Goal: Transaction & Acquisition: Download file/media

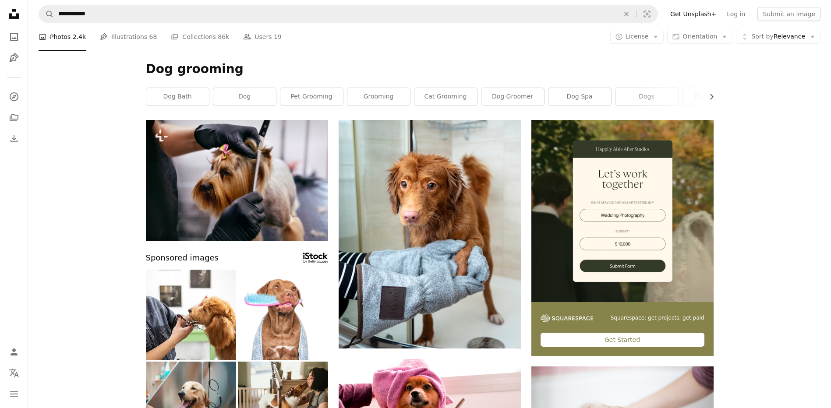
scroll to position [832, 0]
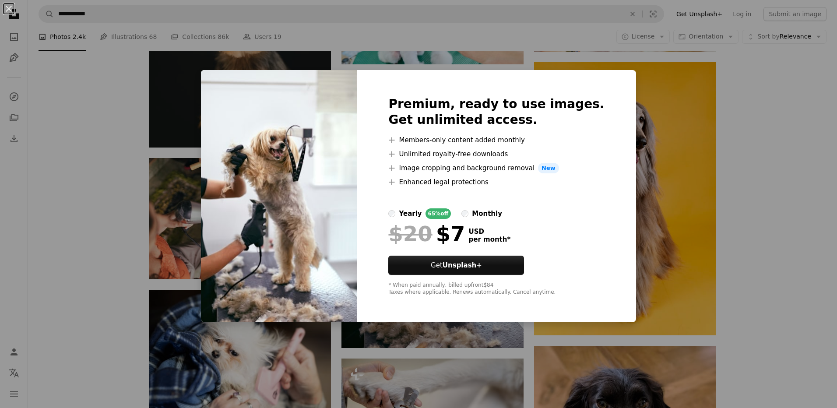
click at [116, 98] on div "An X shape Premium, ready to use images. Get unlimited access. A plus sign Memb…" at bounding box center [418, 204] width 837 height 408
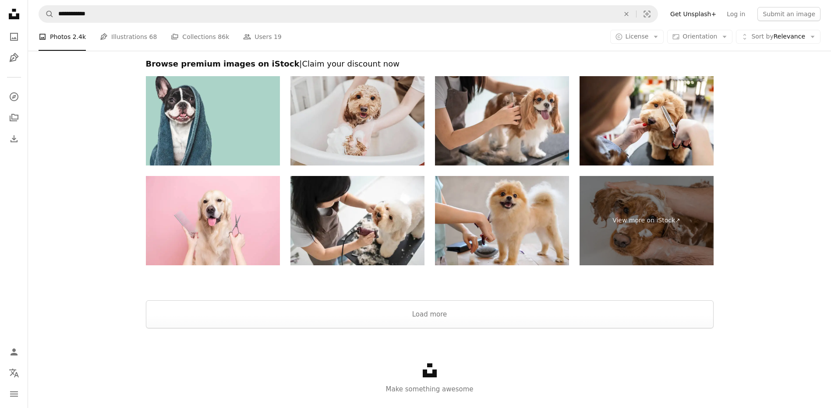
scroll to position [1489, 0]
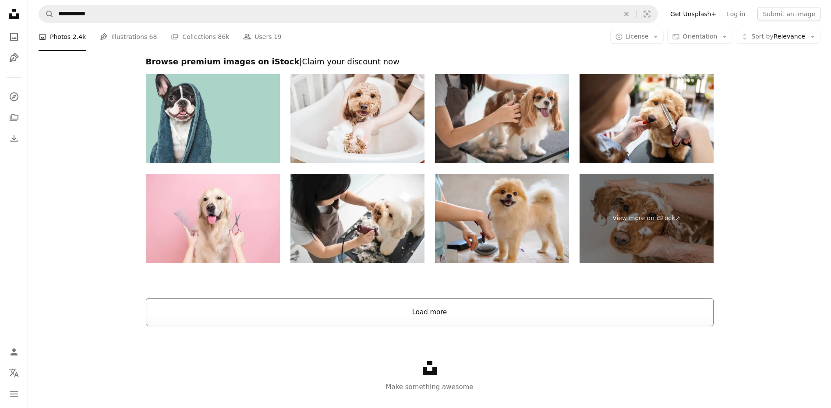
click at [426, 306] on button "Load more" at bounding box center [430, 312] width 568 height 28
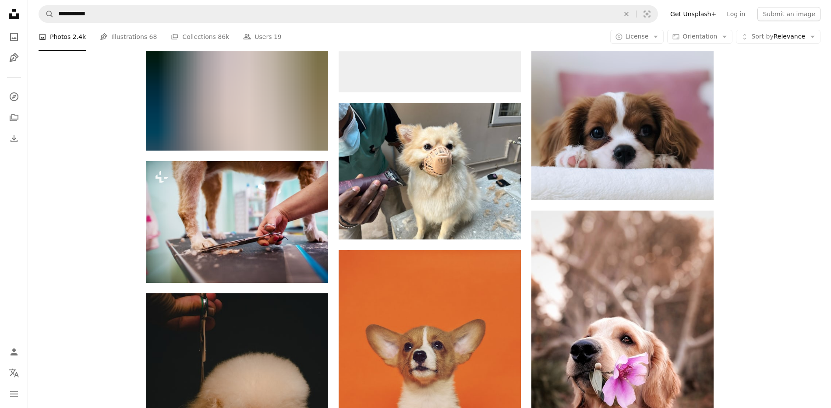
scroll to position [2716, 0]
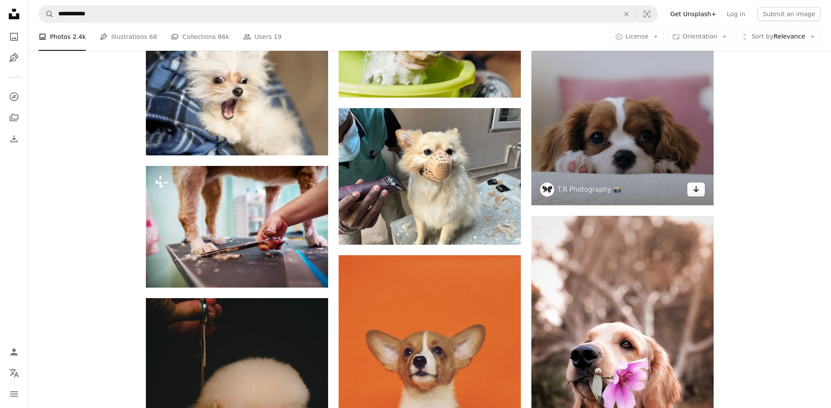
click at [701, 191] on link "Arrow pointing down" at bounding box center [696, 190] width 18 height 14
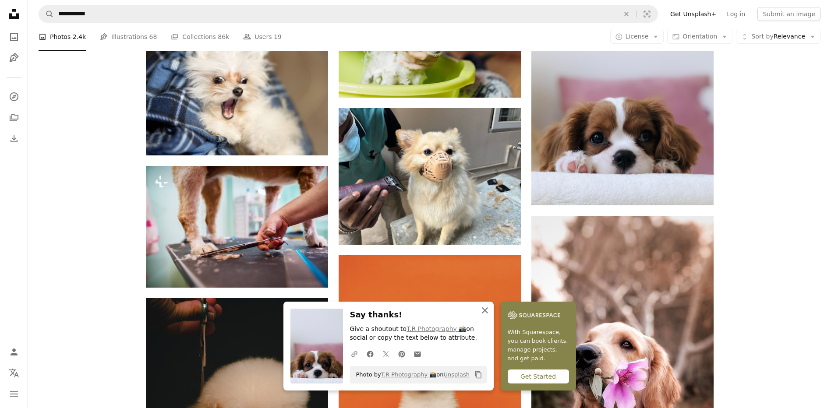
click at [483, 308] on icon "button" at bounding box center [485, 310] width 6 height 6
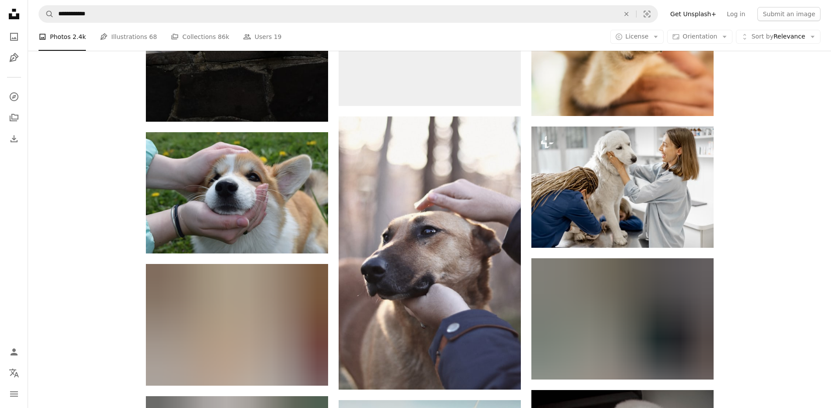
scroll to position [10556, 0]
